Goal: Task Accomplishment & Management: Manage account settings

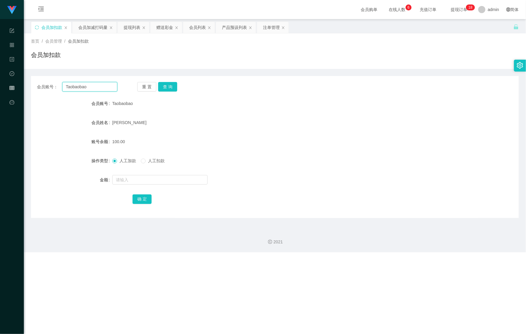
drag, startPoint x: 98, startPoint y: 85, endPoint x: 6, endPoint y: 79, distance: 91.9
click at [6, 79] on section "Shopee Workbench 系统配置 产品管理 内容中心 数据中心 会员管理 平台首页 保存配置 重置配置 整体风格设置 主题色 导航设置 内容区域宽度…" at bounding box center [263, 126] width 526 height 252
paste input "Mochi9191"
type input "Mochi9191"
click at [175, 83] on button "查 询" at bounding box center [167, 87] width 19 height 10
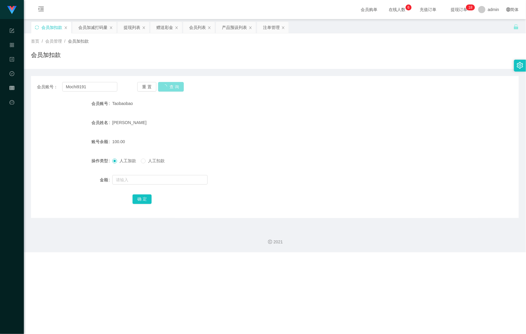
click at [173, 84] on button "查 询" at bounding box center [171, 87] width 26 height 10
click at [136, 182] on input "text" at bounding box center [159, 180] width 95 height 10
type input "410"
click at [137, 202] on button "确 定" at bounding box center [142, 199] width 19 height 10
click at [87, 32] on div "会员加减打码量" at bounding box center [92, 27] width 29 height 11
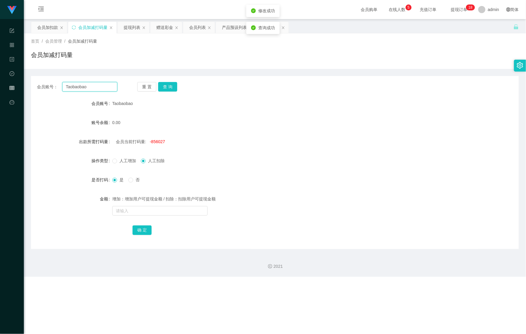
drag, startPoint x: 62, startPoint y: 87, endPoint x: 83, endPoint y: 87, distance: 20.6
click at [32, 87] on div "会员账号： Taobaobao 重 置 查 询" at bounding box center [275, 87] width 488 height 10
paste input "Mochi9191"
click at [171, 88] on button "查 询" at bounding box center [167, 87] width 19 height 10
drag, startPoint x: 57, startPoint y: 85, endPoint x: 33, endPoint y: 84, distance: 23.8
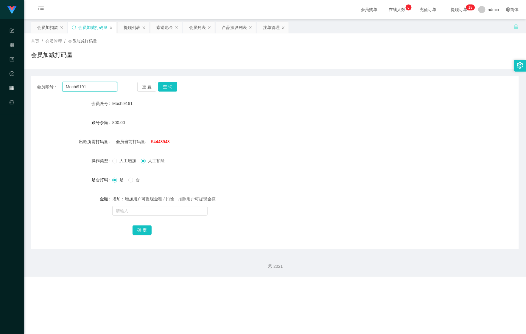
click at [33, 84] on div "会员账号： Mochi9191 重 置 查 询" at bounding box center [275, 87] width 488 height 10
paste input "Gak12345"
type input "Gak12345"
click at [164, 85] on button "查 询" at bounding box center [167, 87] width 19 height 10
click at [166, 86] on button "查 询" at bounding box center [167, 87] width 19 height 10
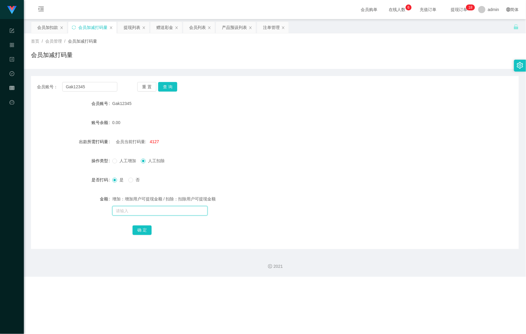
click at [144, 209] on input "text" at bounding box center [159, 211] width 95 height 10
type input "25551155"
drag, startPoint x: 145, startPoint y: 231, endPoint x: 142, endPoint y: 228, distance: 4.0
click at [144, 231] on button "确 定" at bounding box center [142, 230] width 19 height 10
click at [47, 32] on div "会员加扣款" at bounding box center [47, 27] width 21 height 11
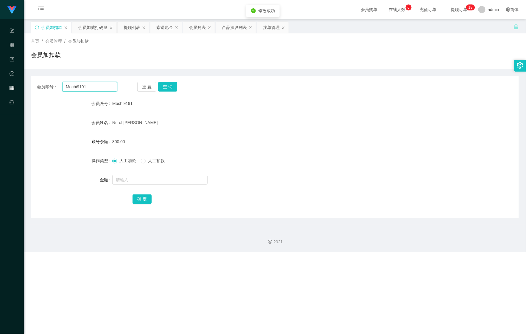
drag, startPoint x: 92, startPoint y: 86, endPoint x: 41, endPoint y: 82, distance: 51.1
click at [29, 82] on main "关闭左侧 关闭右侧 关闭其它 刷新页面 会员加扣款 会员加减打码量 提现列表 赠送彩金 会员列表 产品预设列表 注单管理 首页 / 会员管理 / 会员加扣款 …" at bounding box center [275, 121] width 502 height 205
paste input "Gak12345"
type input "Gak12345"
click at [169, 88] on button "查 询" at bounding box center [167, 87] width 19 height 10
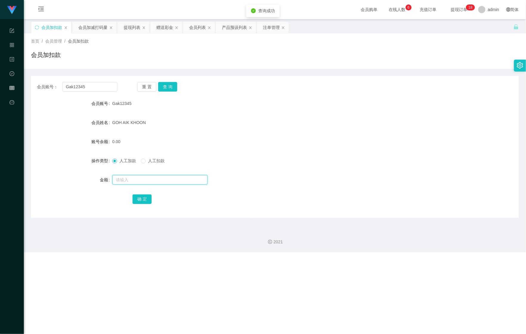
click at [133, 177] on input "text" at bounding box center [159, 180] width 95 height 10
type input "500"
click at [140, 198] on button "确 定" at bounding box center [142, 199] width 19 height 10
drag, startPoint x: 91, startPoint y: 87, endPoint x: 30, endPoint y: 79, distance: 61.2
click at [31, 80] on div "会员账号： Gak12345 重 置 查 询 会员账号 Gak12345 会员姓名 GOH AIK KHOON 账号余额 500.00 操作类型 人工加款 人…" at bounding box center [275, 147] width 488 height 142
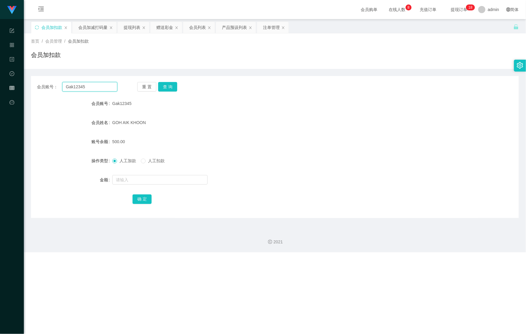
paste input "selina"
type input "selina"
click at [167, 91] on button "查 询" at bounding box center [167, 87] width 19 height 10
click at [170, 87] on button "查 询" at bounding box center [171, 87] width 26 height 10
click at [144, 177] on input "text" at bounding box center [159, 180] width 95 height 10
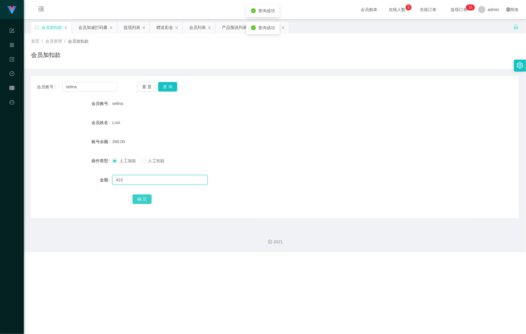
type input "410"
click at [141, 202] on button "确 定" at bounding box center [142, 199] width 19 height 10
click at [86, 25] on div "会员加减打码量" at bounding box center [92, 27] width 29 height 11
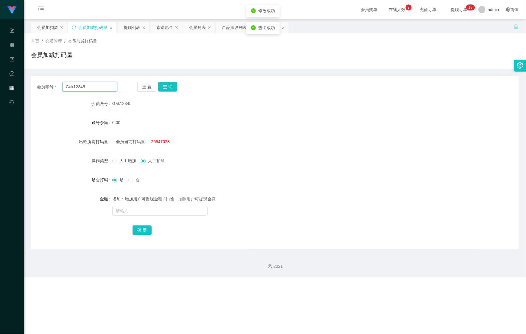
drag, startPoint x: 98, startPoint y: 85, endPoint x: 40, endPoint y: 87, distance: 57.8
click at [40, 87] on div "会员账号： Gak12345" at bounding box center [77, 87] width 80 height 10
paste input "selina"
click at [166, 85] on button "查 询" at bounding box center [167, 87] width 19 height 10
click at [141, 211] on input "text" at bounding box center [159, 211] width 95 height 10
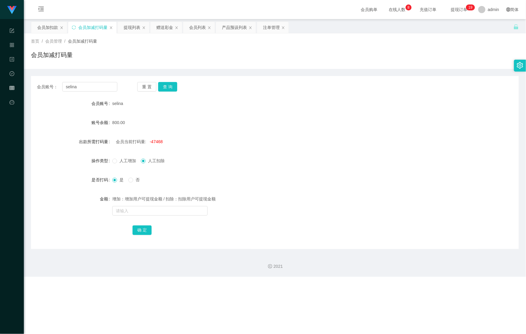
click at [312, 61] on div "会员加减打码量" at bounding box center [275, 57] width 488 height 14
drag, startPoint x: 83, startPoint y: 87, endPoint x: 49, endPoint y: 87, distance: 33.4
click at [49, 87] on div "会员账号： [PERSON_NAME]" at bounding box center [77, 87] width 80 height 10
paste input "Gak12345"
type input "Gak12345"
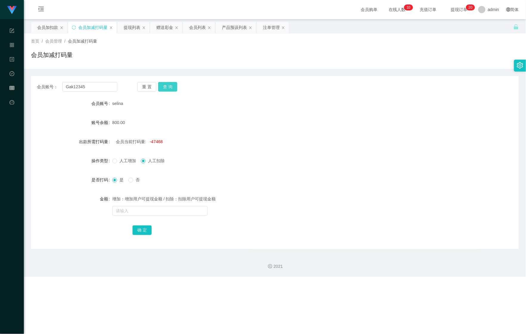
click at [166, 86] on button "查 询" at bounding box center [167, 87] width 19 height 10
click at [52, 25] on div "会员加扣款" at bounding box center [47, 27] width 21 height 11
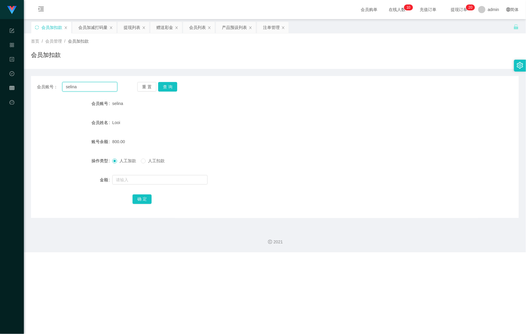
drag, startPoint x: 83, startPoint y: 86, endPoint x: 27, endPoint y: 88, distance: 56.6
click at [27, 90] on main "关闭左侧 关闭右侧 关闭其它 刷新页面 会员加扣款 会员加减打码量 提现列表 赠送彩金 会员列表 产品预设列表 注单管理 首页 / 会员管理 / 会员加扣款 …" at bounding box center [275, 121] width 502 height 205
paste input "Gak12345"
type input "Gak12345"
click at [169, 84] on button "查 询" at bounding box center [167, 87] width 19 height 10
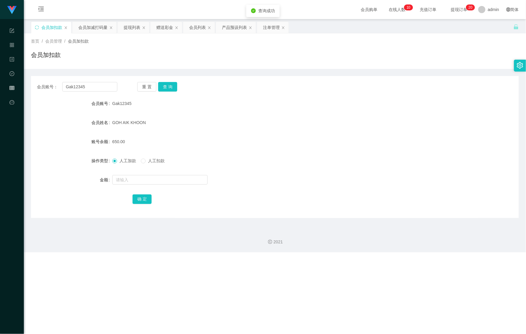
click at [133, 186] on form "会员账号 Gak12345 会员姓名 GOH AIK KHOON 账号余额 650.00 操作类型 人工加款 人工扣款 金额 确 定" at bounding box center [275, 150] width 488 height 107
click at [137, 185] on div at bounding box center [254, 180] width 285 height 12
click at [143, 183] on input "text" at bounding box center [159, 180] width 95 height 10
type input "150"
click at [148, 197] on button "确 定" at bounding box center [142, 199] width 19 height 10
